Goal: Task Accomplishment & Management: Use online tool/utility

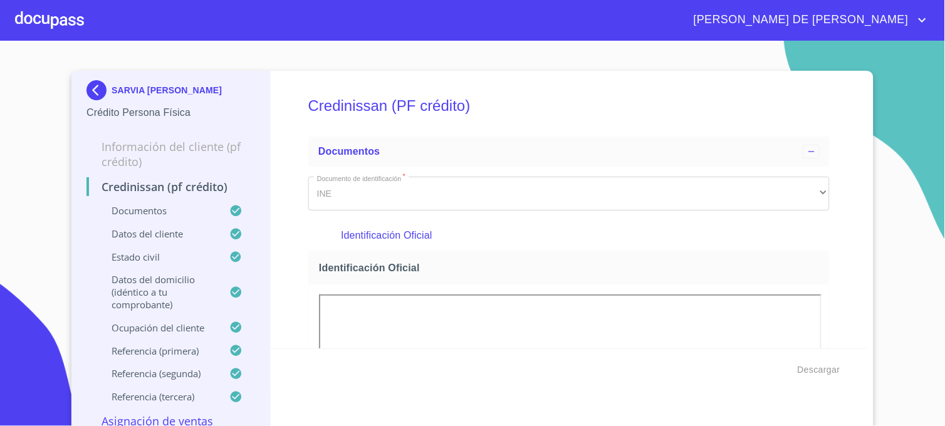
click at [95, 93] on img at bounding box center [98, 90] width 25 height 20
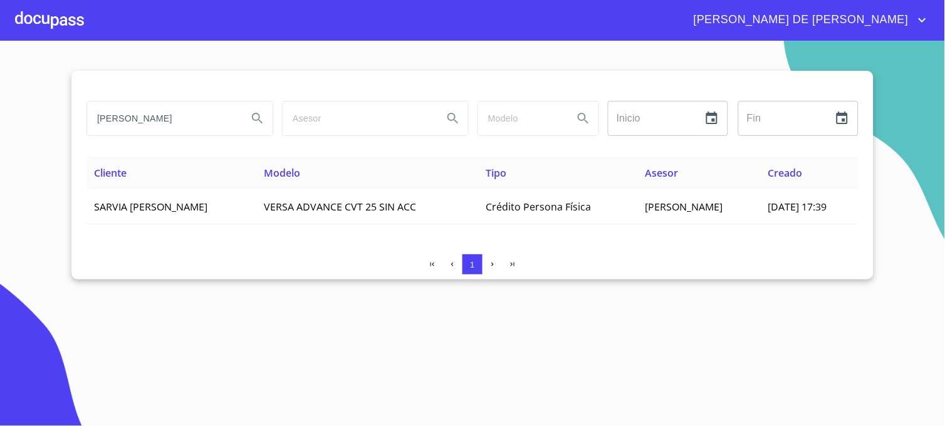
drag, startPoint x: 159, startPoint y: 120, endPoint x: 68, endPoint y: 118, distance: 91.5
click at [68, 118] on section "[PERSON_NAME] Inicio ​ Fin ​ Cliente Modelo Tipo Asesor Creado SARVIA SIMEI [PE…" at bounding box center [472, 233] width 945 height 385
type input "[PERSON_NAME]"
click at [266, 118] on button "Search" at bounding box center [258, 118] width 30 height 30
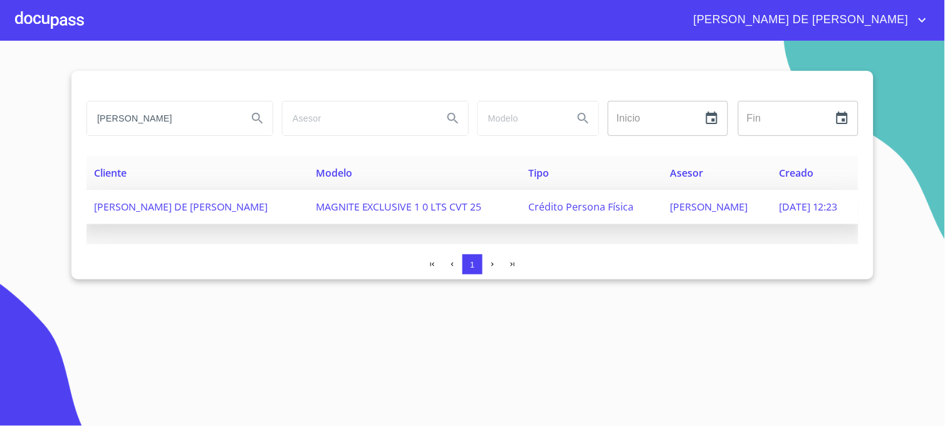
click at [553, 209] on span "Crédito Persona Física" at bounding box center [581, 207] width 105 height 14
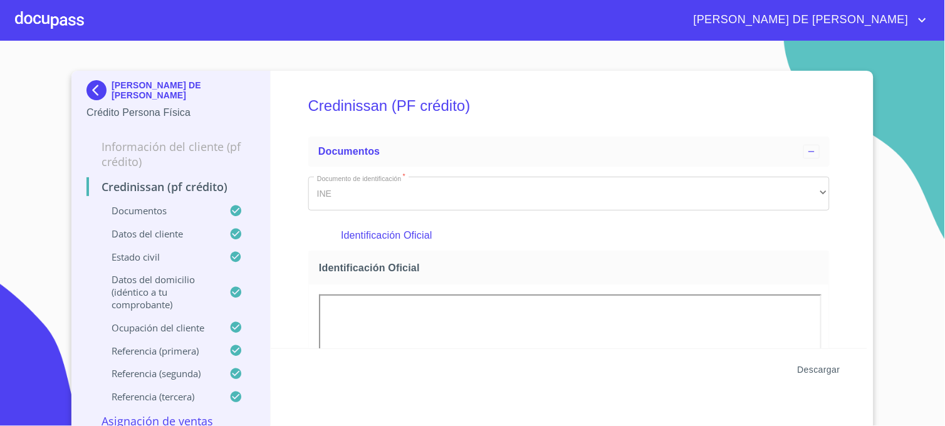
click at [819, 372] on span "Descargar" at bounding box center [819, 370] width 43 height 16
